Goal: Task Accomplishment & Management: Manage account settings

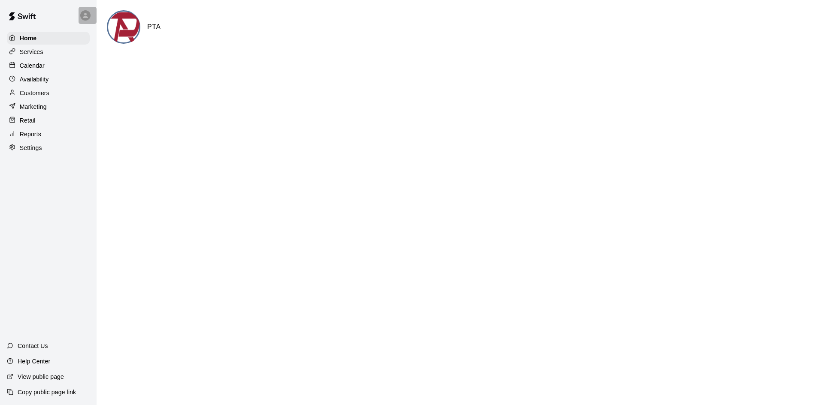
click at [81, 16] on div at bounding box center [85, 15] width 10 height 10
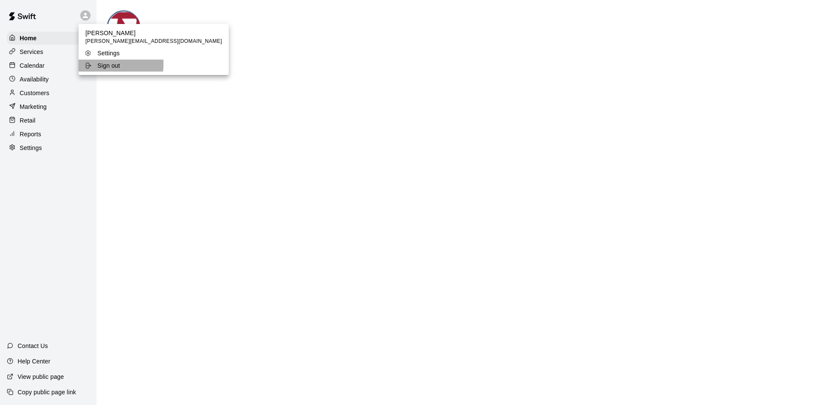
click at [102, 64] on p "Sign out" at bounding box center [108, 65] width 23 height 9
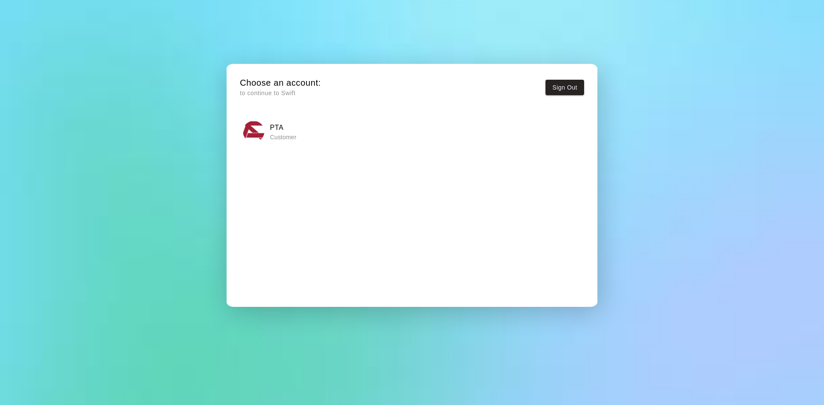
click at [447, 136] on div "PTA Customer" at bounding box center [412, 131] width 338 height 21
